Goal: Information Seeking & Learning: Learn about a topic

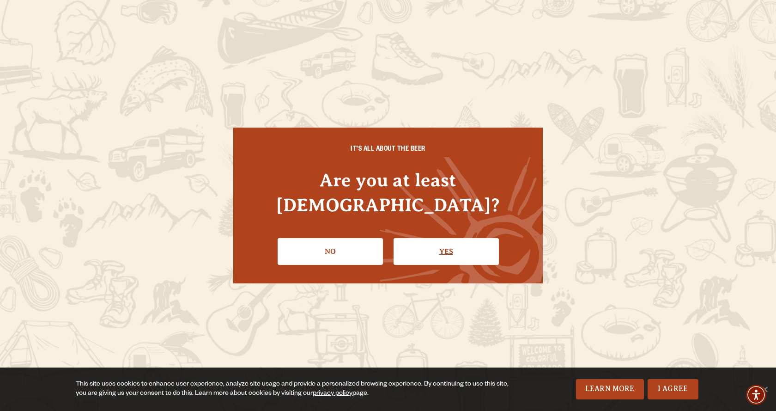
click at [421, 243] on link "Yes" at bounding box center [446, 251] width 105 height 27
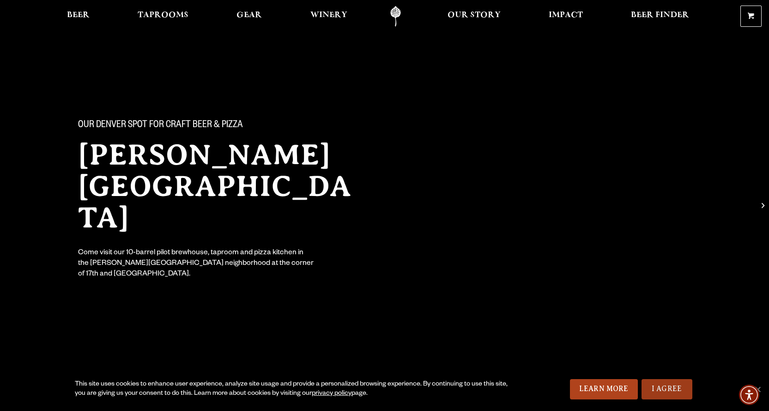
click at [672, 385] on link "I Agree" at bounding box center [667, 389] width 51 height 20
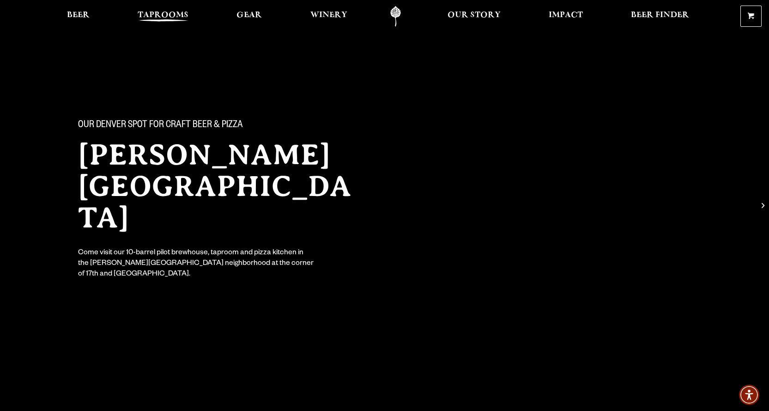
click at [146, 17] on span "Taprooms" at bounding box center [163, 15] width 51 height 7
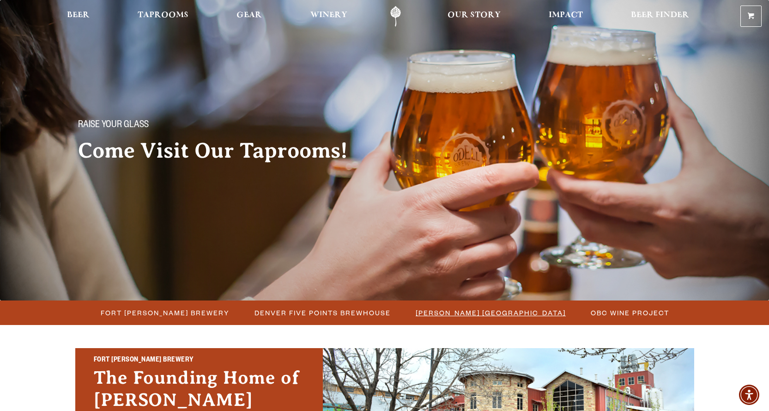
click at [432, 312] on span "[PERSON_NAME] [GEOGRAPHIC_DATA]" at bounding box center [491, 312] width 150 height 13
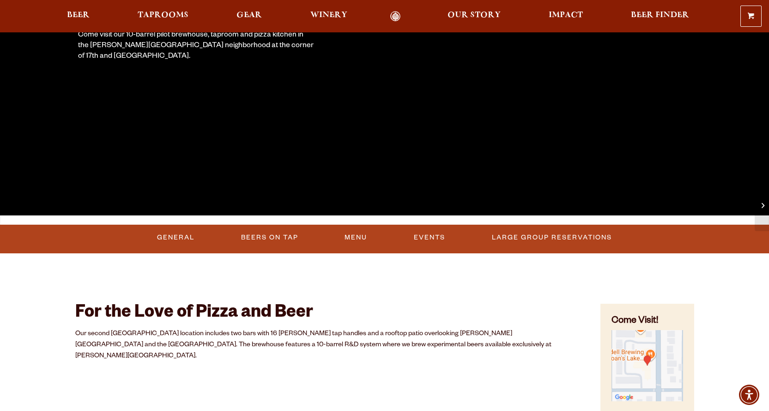
scroll to position [231, 0]
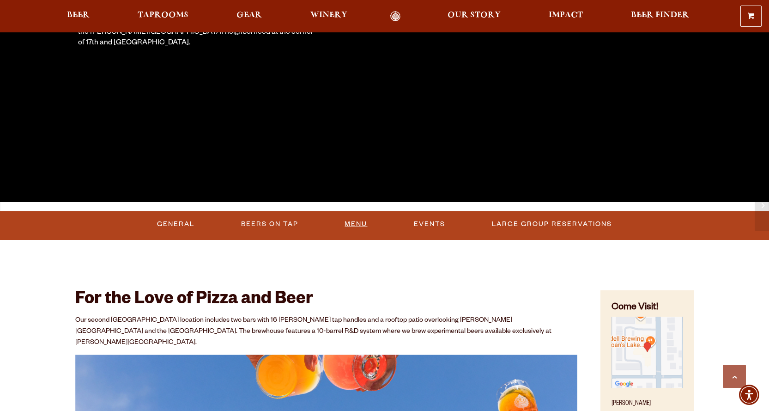
click at [358, 222] on link "Menu" at bounding box center [356, 223] width 30 height 21
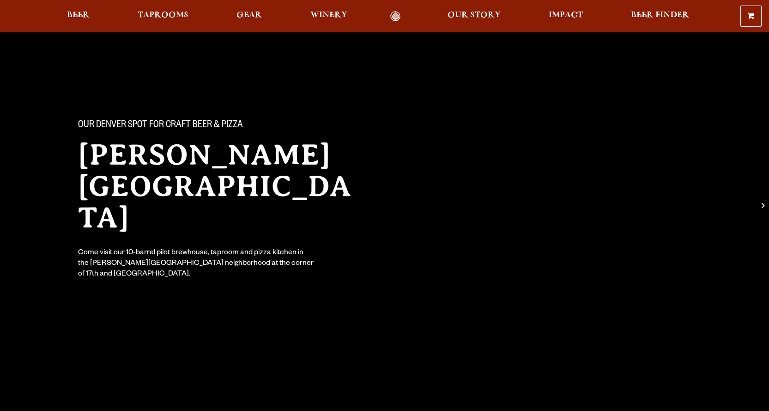
scroll to position [230, 0]
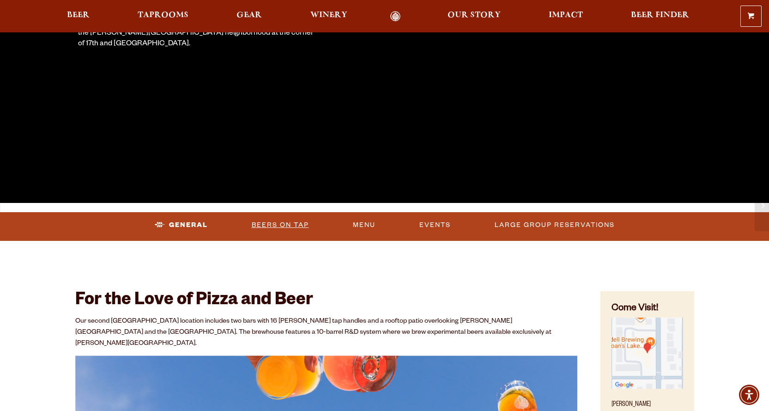
click at [280, 227] on link "Beers On Tap" at bounding box center [280, 224] width 65 height 21
click at [280, 224] on link "Beers On Tap" at bounding box center [272, 224] width 81 height 21
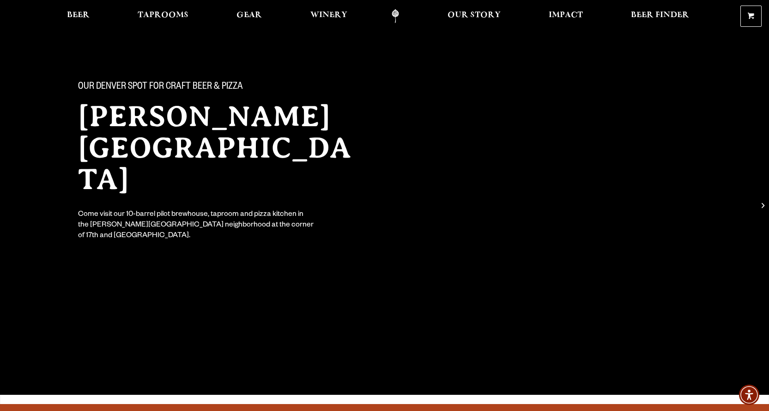
scroll to position [0, 0]
